Goal: Task Accomplishment & Management: Complete application form

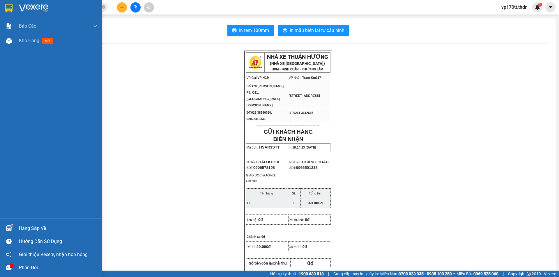
drag, startPoint x: 18, startPoint y: 5, endPoint x: 299, endPoint y: 2, distance: 280.9
click at [18, 5] on div at bounding box center [51, 9] width 102 height 19
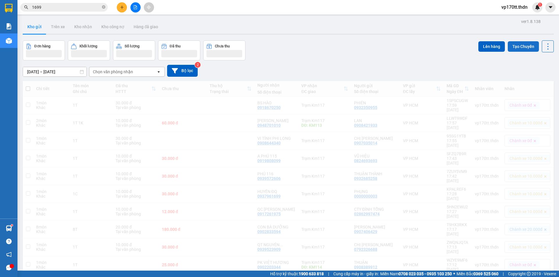
click at [520, 49] on button "Tạo Chuyến" at bounding box center [523, 46] width 31 height 10
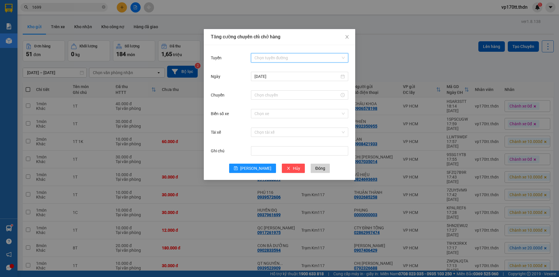
click at [272, 55] on input "Tuyến" at bounding box center [297, 58] width 86 height 9
click at [266, 69] on div "[PERSON_NAME] - [GEOGRAPHIC_DATA]" at bounding box center [299, 69] width 90 height 6
click at [284, 95] on input "Chuyến" at bounding box center [296, 95] width 85 height 6
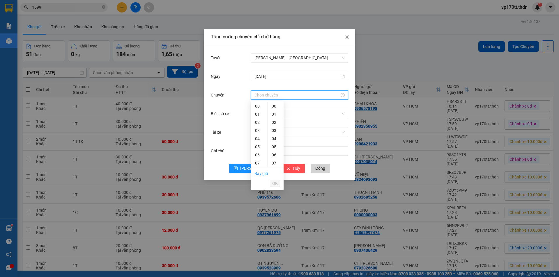
scroll to position [187, 0]
click at [258, 110] on div "23" at bounding box center [259, 106] width 16 height 8
type input "23:00"
click at [274, 182] on span "OK" at bounding box center [275, 183] width 6 height 6
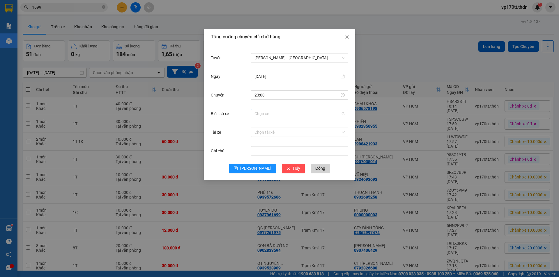
click at [276, 113] on input "Biển số xe" at bounding box center [297, 113] width 86 height 9
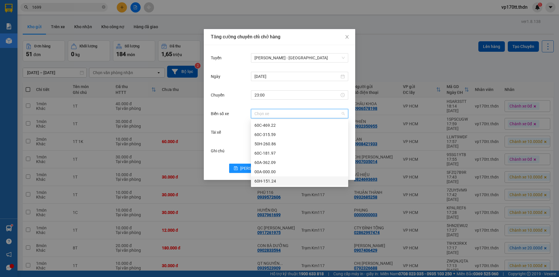
click at [270, 179] on div "60H-151.24" at bounding box center [299, 181] width 90 height 6
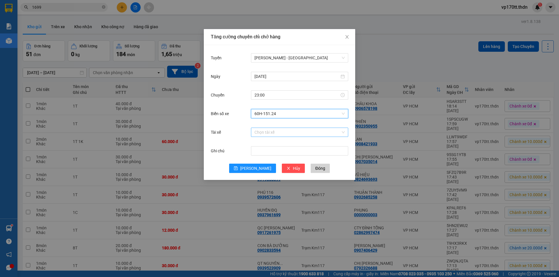
click at [262, 130] on input "Tài xế" at bounding box center [297, 132] width 86 height 9
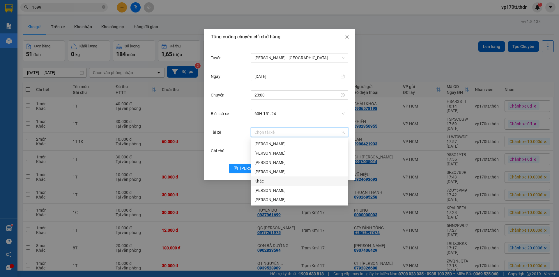
click at [264, 183] on div "Khác" at bounding box center [299, 181] width 90 height 6
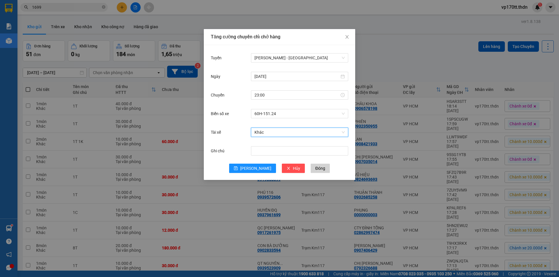
click at [243, 163] on div "Ghi chú" at bounding box center [279, 154] width 137 height 19
click at [250, 171] on button "[PERSON_NAME]" at bounding box center [252, 168] width 47 height 9
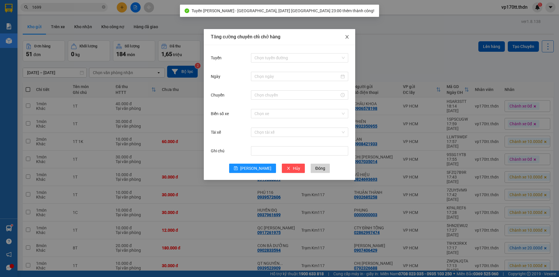
click at [343, 36] on span "Close" at bounding box center [347, 37] width 16 height 16
